Goal: Check status: Check status

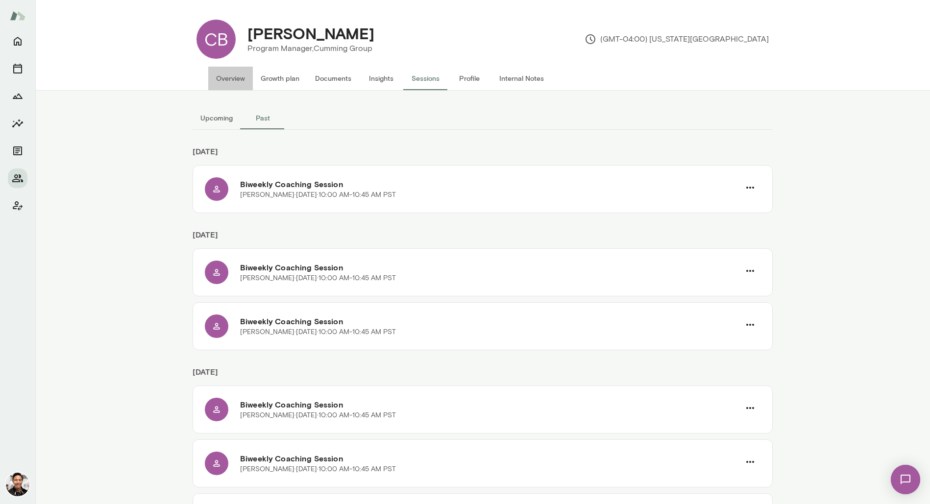
click at [230, 74] on button "Overview" at bounding box center [230, 79] width 45 height 24
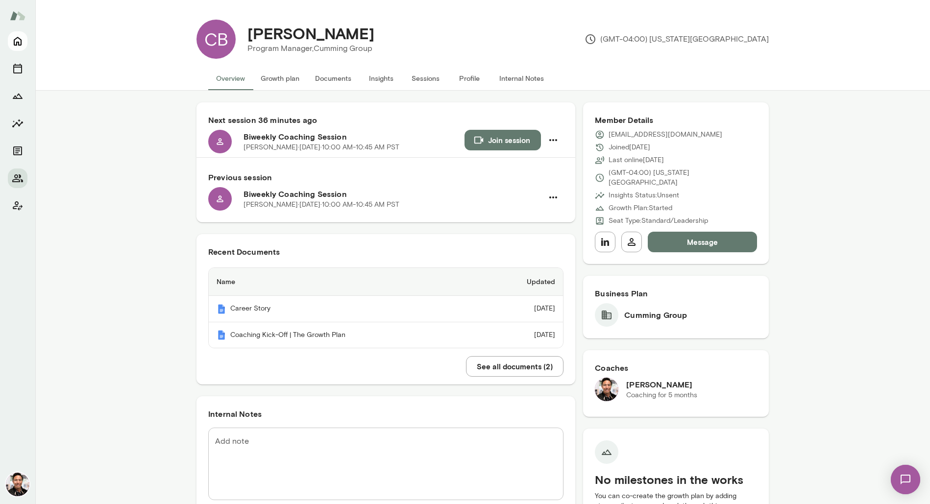
click at [21, 40] on icon "Home" at bounding box center [18, 41] width 8 height 9
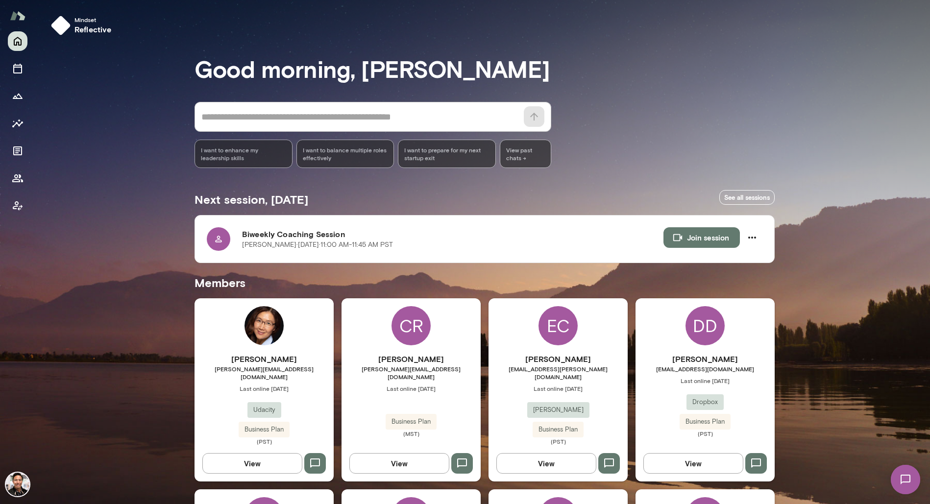
scroll to position [290, 0]
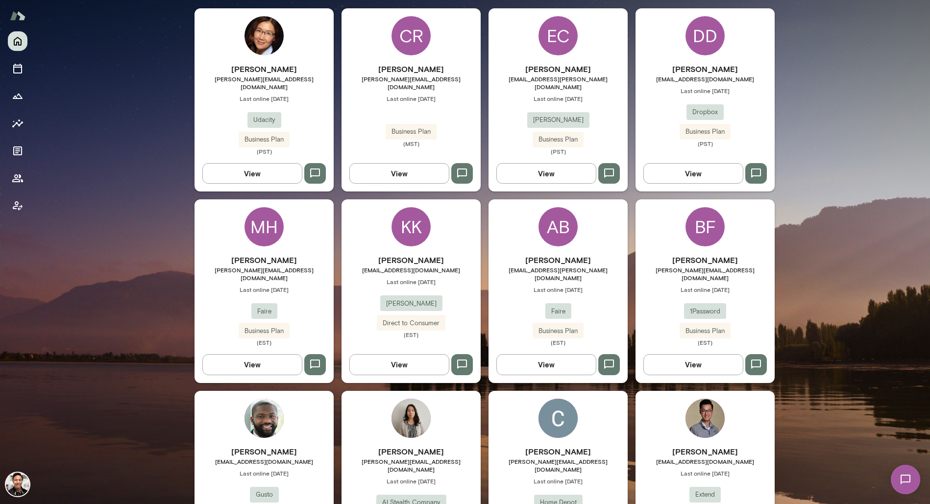
click at [263, 209] on div "MH" at bounding box center [263, 226] width 39 height 39
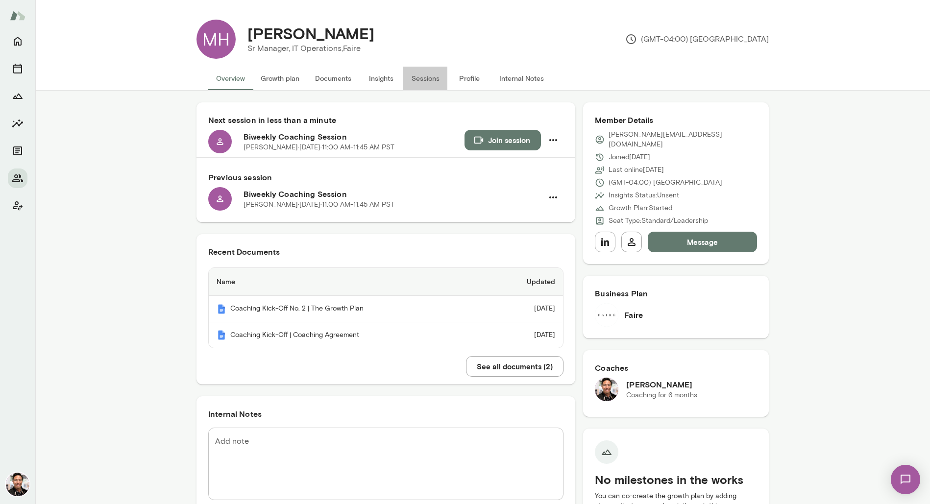
click at [430, 84] on button "Sessions" at bounding box center [425, 79] width 44 height 24
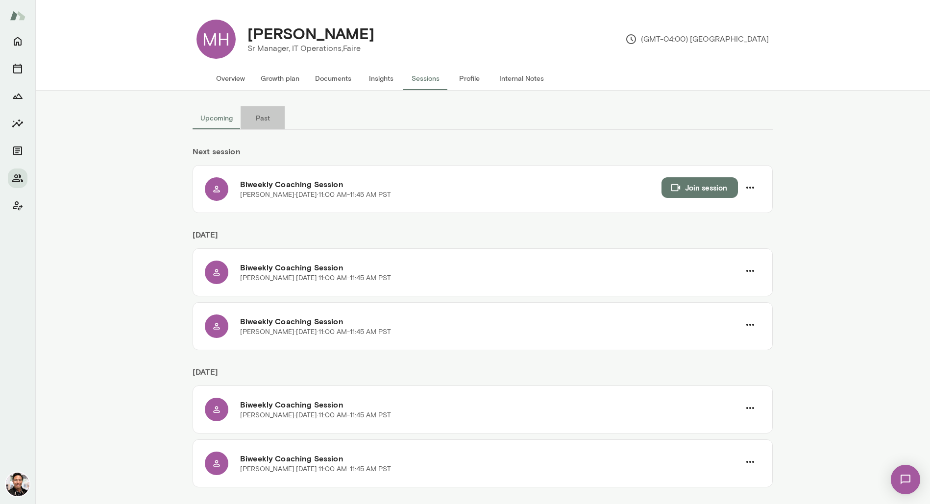
click at [259, 121] on button "Past" at bounding box center [262, 118] width 44 height 24
